Goal: Find specific page/section

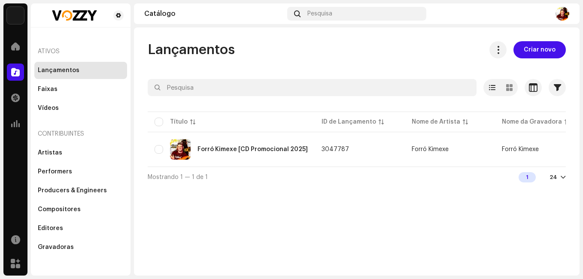
click at [50, 52] on div "Ativos" at bounding box center [80, 51] width 93 height 21
click at [15, 46] on span at bounding box center [15, 46] width 9 height 7
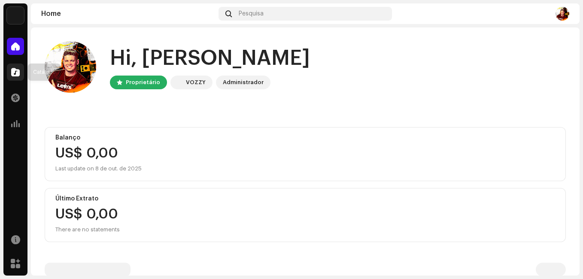
click at [16, 70] on span at bounding box center [15, 72] width 9 height 7
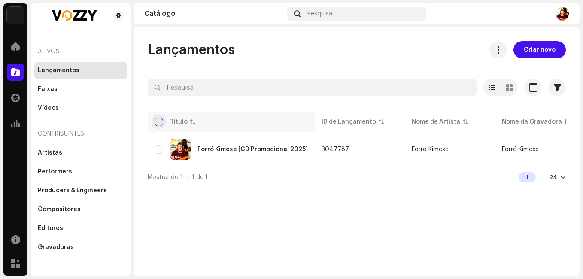
click at [161, 121] on input "checkbox" at bounding box center [159, 122] width 9 height 9
checkbox input "true"
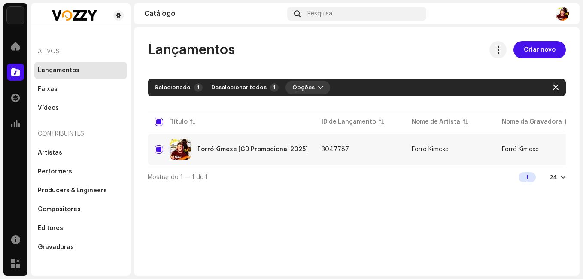
click at [318, 87] on span "button" at bounding box center [320, 87] width 5 height 7
click at [557, 86] on span "button" at bounding box center [556, 87] width 6 height 7
checkbox input "false"
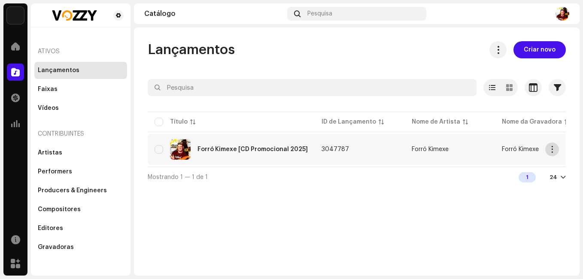
click at [550, 151] on span "button" at bounding box center [552, 149] width 6 height 7
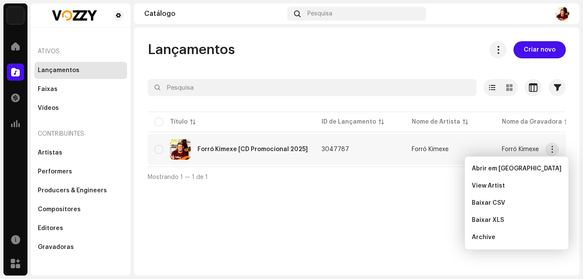
click at [295, 219] on div "Lançamentos Criar novo Selecionado 0 Opções Filtros Status de distribuição Nunc…" at bounding box center [357, 151] width 446 height 248
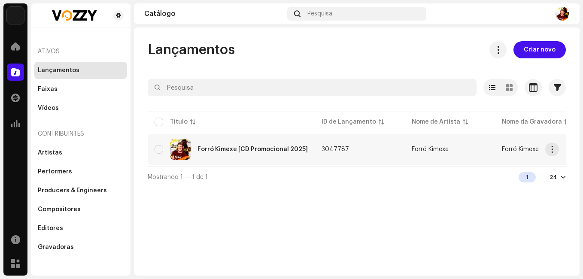
click at [215, 149] on div "Forró Kimexe [CD Promocional 2025]" at bounding box center [253, 149] width 110 height 6
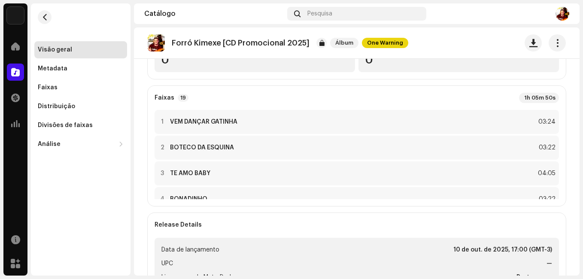
click at [138, 91] on re-o-release-hero "Forró Kimexe [CD Promocional 2025] Álbum One Warning Forró Kimexe [CD Promocion…" at bounding box center [357, 61] width 446 height 69
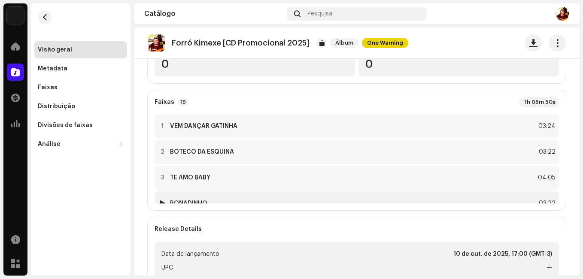
scroll to position [172, 0]
